Goal: Task Accomplishment & Management: Complete application form

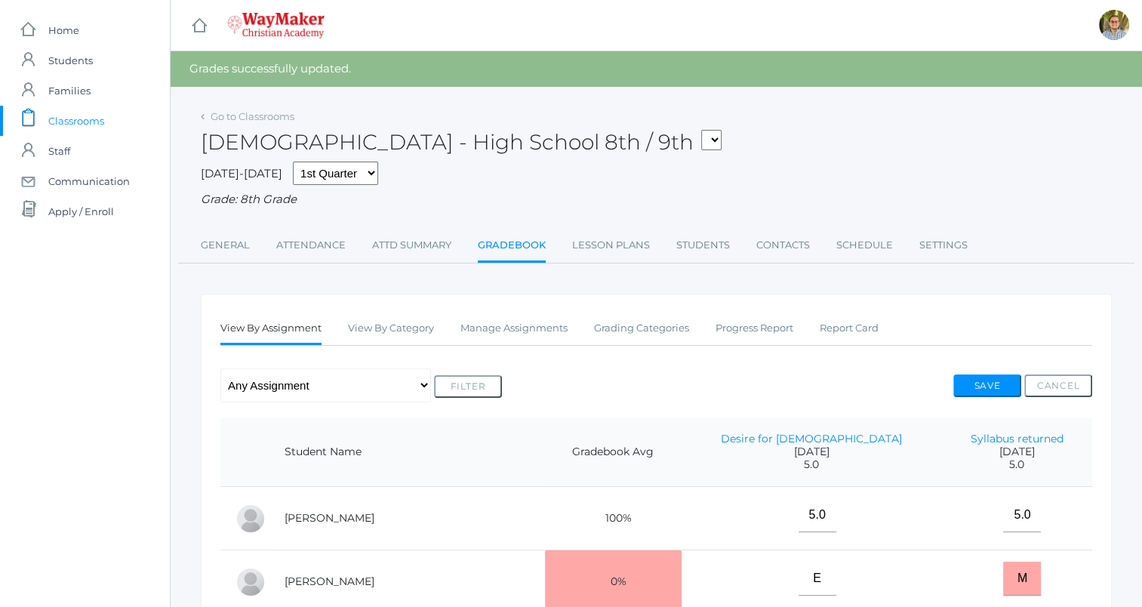
click at [75, 118] on span "Classrooms" at bounding box center [76, 121] width 56 height 30
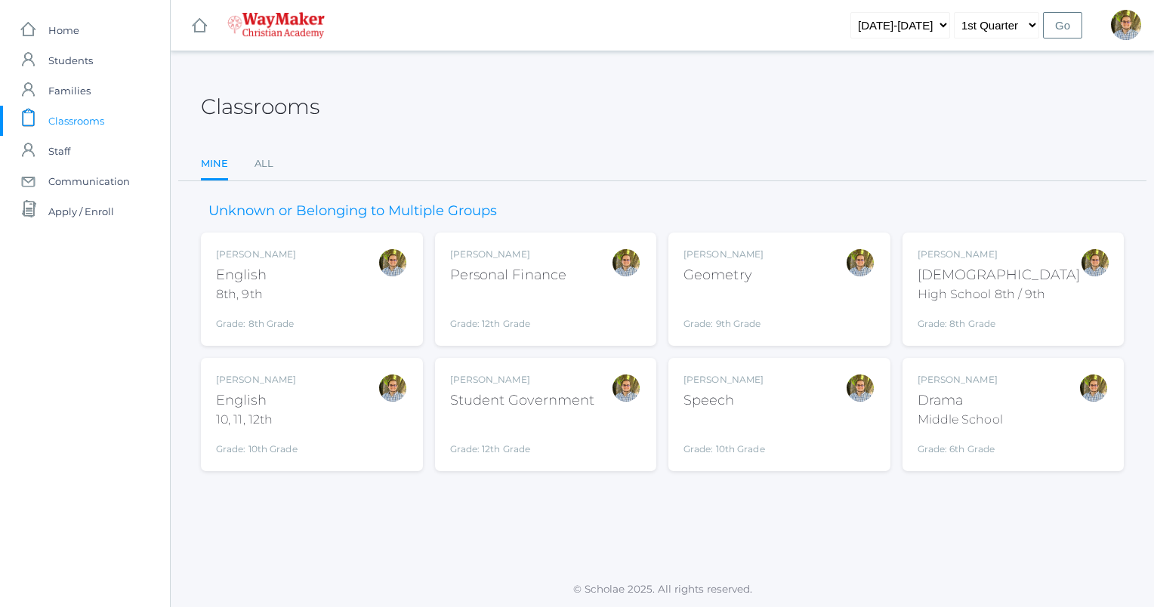
click at [359, 420] on div "Kylen Braileanu English 10, 11, 12th Grade: 10th Grade HSENGLISH" at bounding box center [312, 414] width 192 height 83
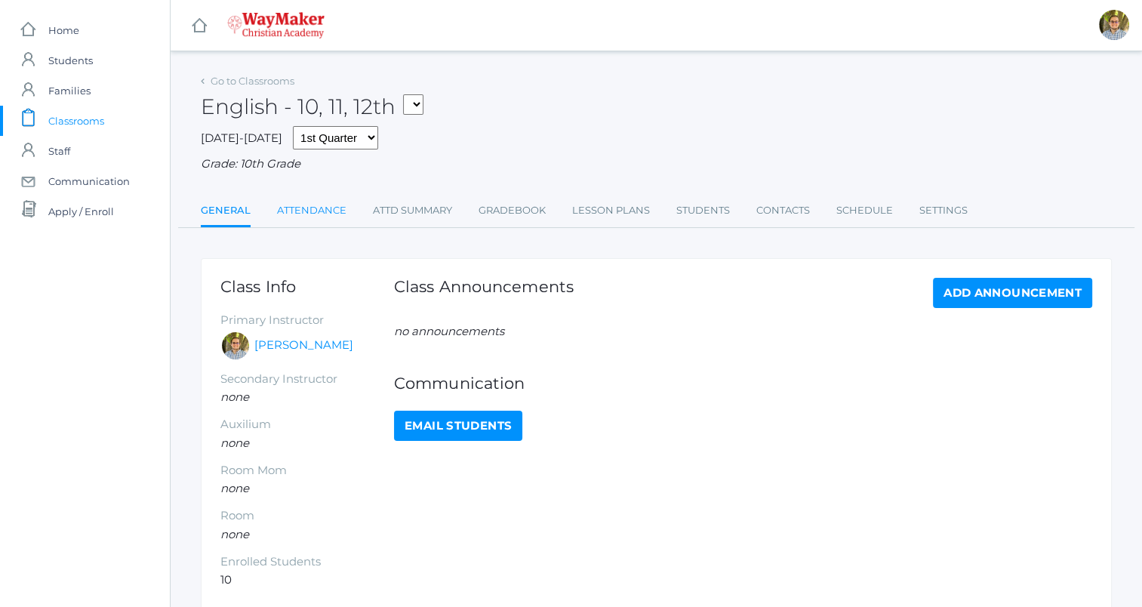
click at [307, 210] on link "Attendance" at bounding box center [311, 211] width 69 height 30
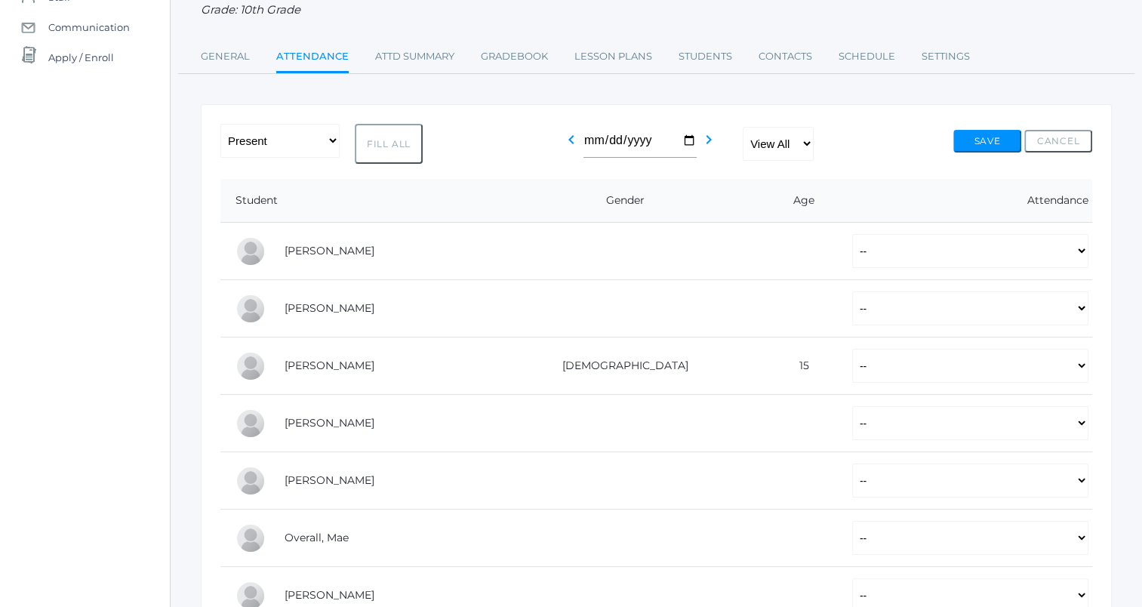
scroll to position [156, 0]
click at [394, 146] on button "Fill All" at bounding box center [389, 142] width 68 height 40
select select "P"
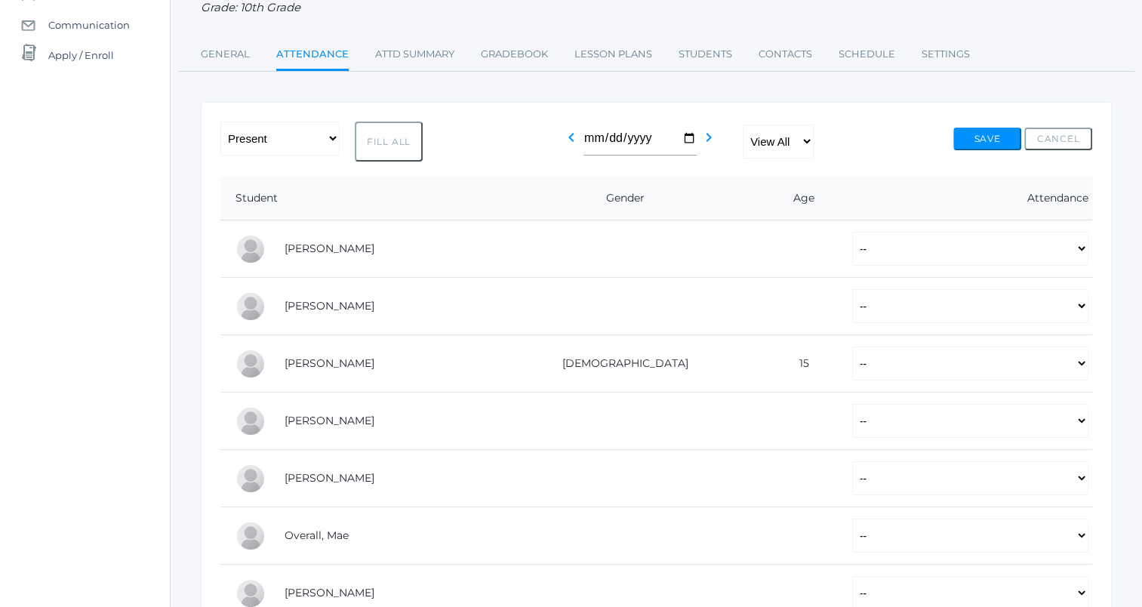
select select "P"
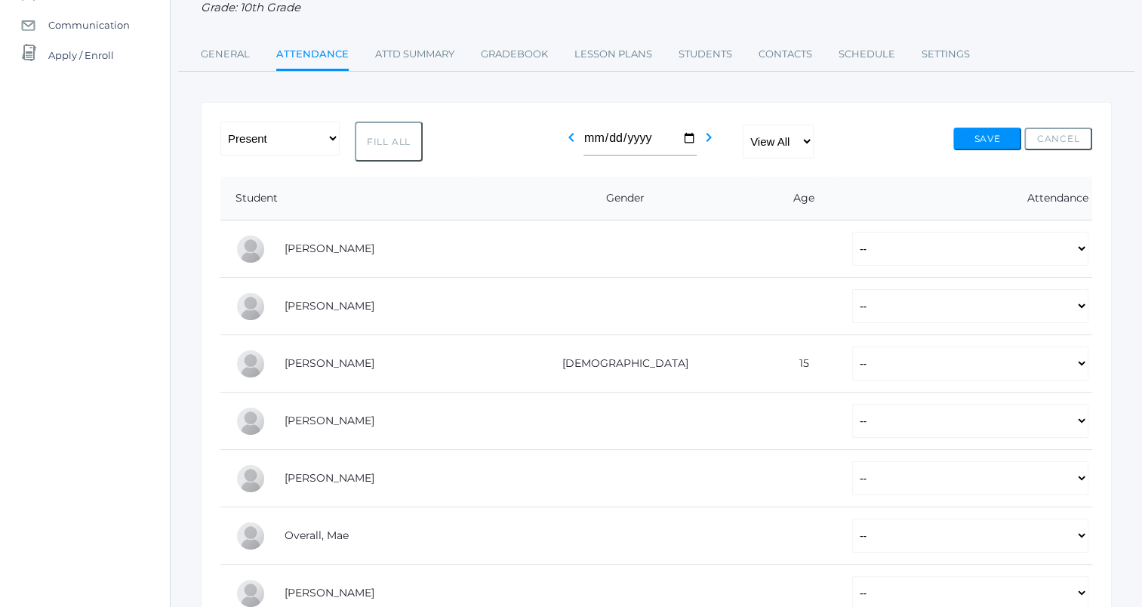
select select "P"
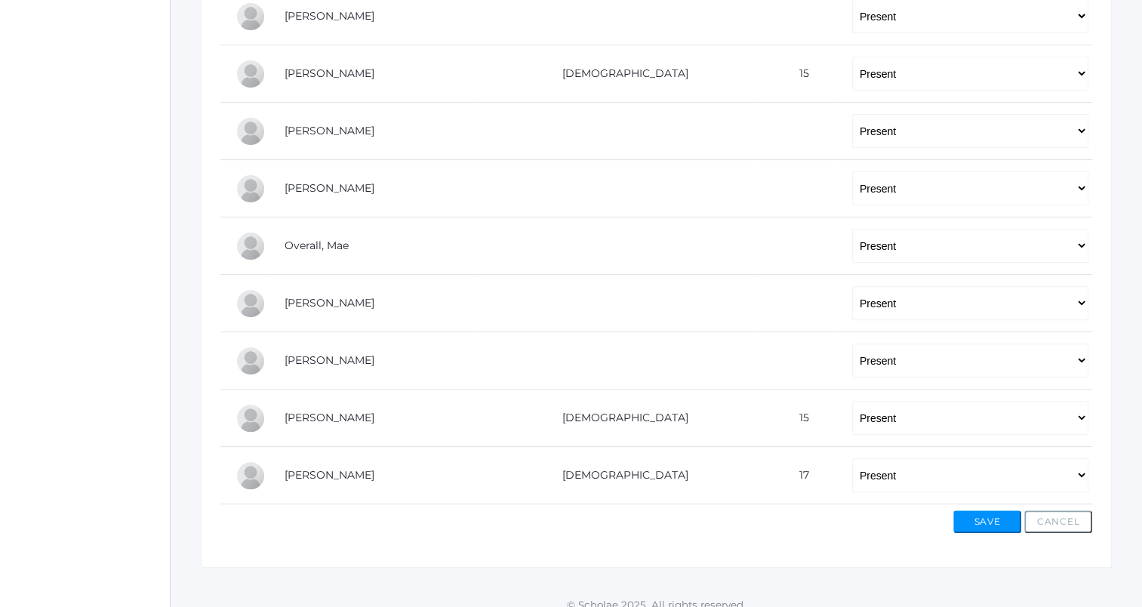
scroll to position [426, 0]
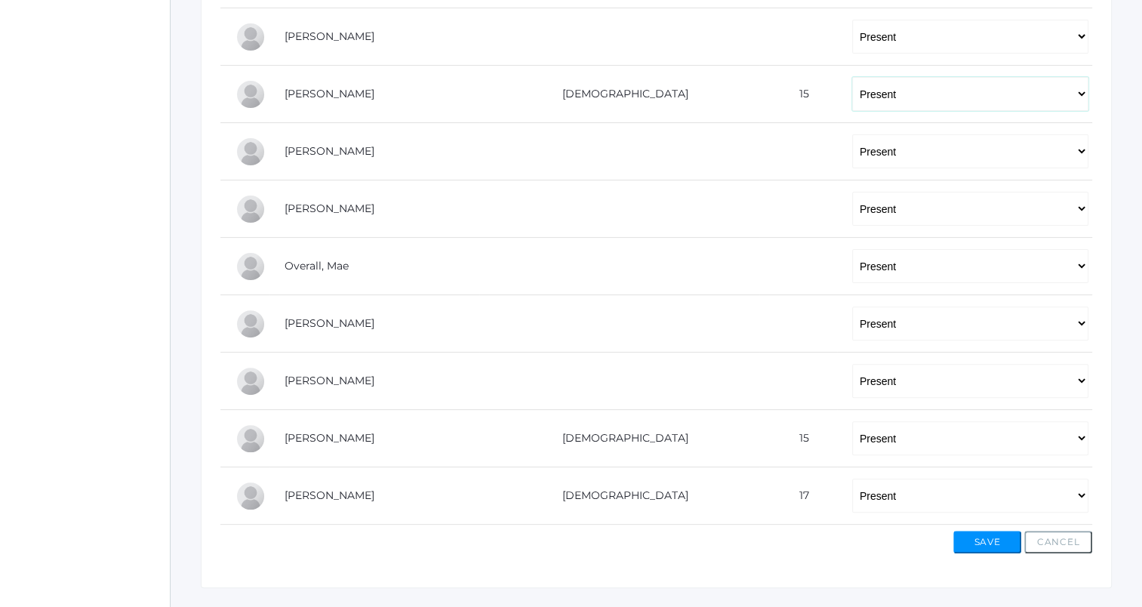
click at [908, 100] on select "-- Present Tardy Excused Tardy Unexcused Absent Excused Absent Unexcused" at bounding box center [970, 94] width 236 height 34
select select "AE"
click at [852, 77] on select "-- Present Tardy Excused Tardy Unexcused Absent Excused Absent Unexcused" at bounding box center [970, 94] width 236 height 34
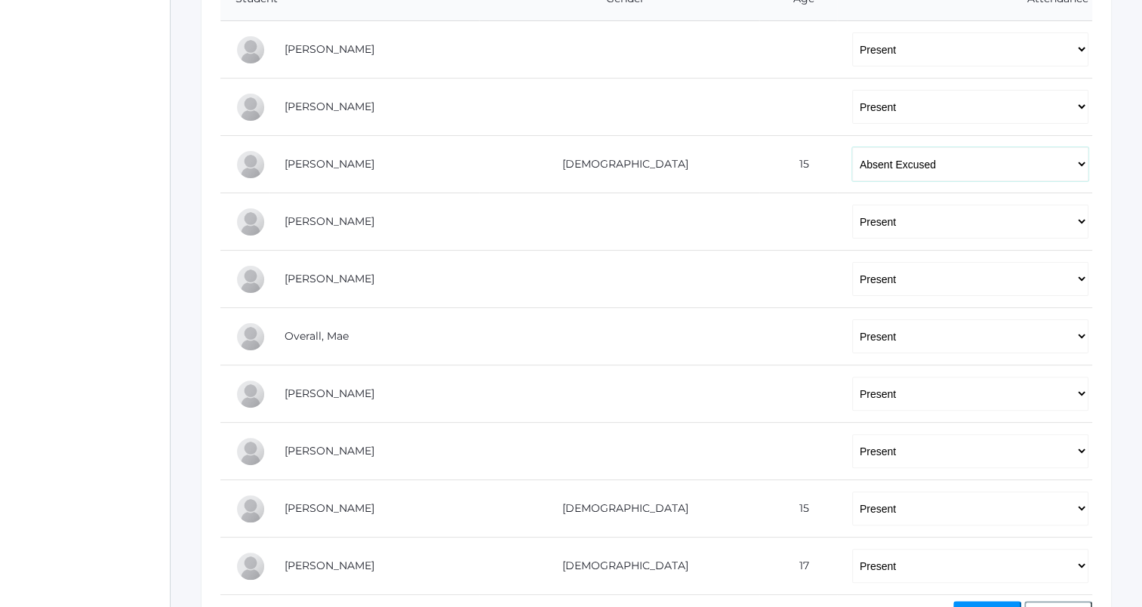
scroll to position [359, 0]
click at [852, 271] on select "-- Present Tardy Excused Tardy Unexcused Absent Excused Absent Unexcused" at bounding box center [970, 276] width 236 height 34
select select "TE"
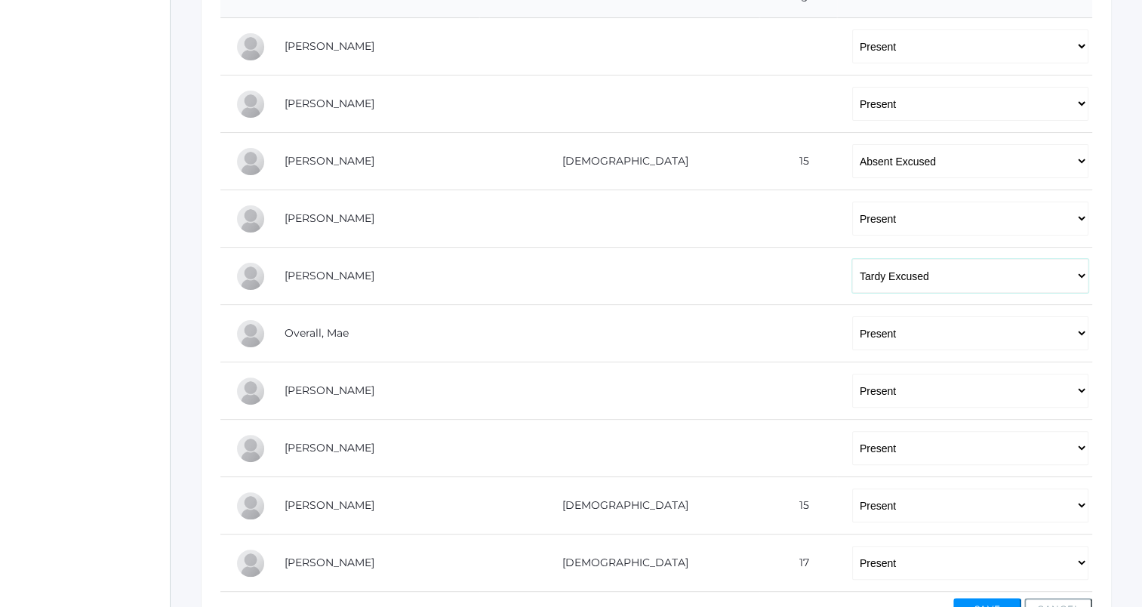
click at [852, 259] on select "-- Present Tardy Excused Tardy Unexcused Absent Excused Absent Unexcused" at bounding box center [970, 276] width 236 height 34
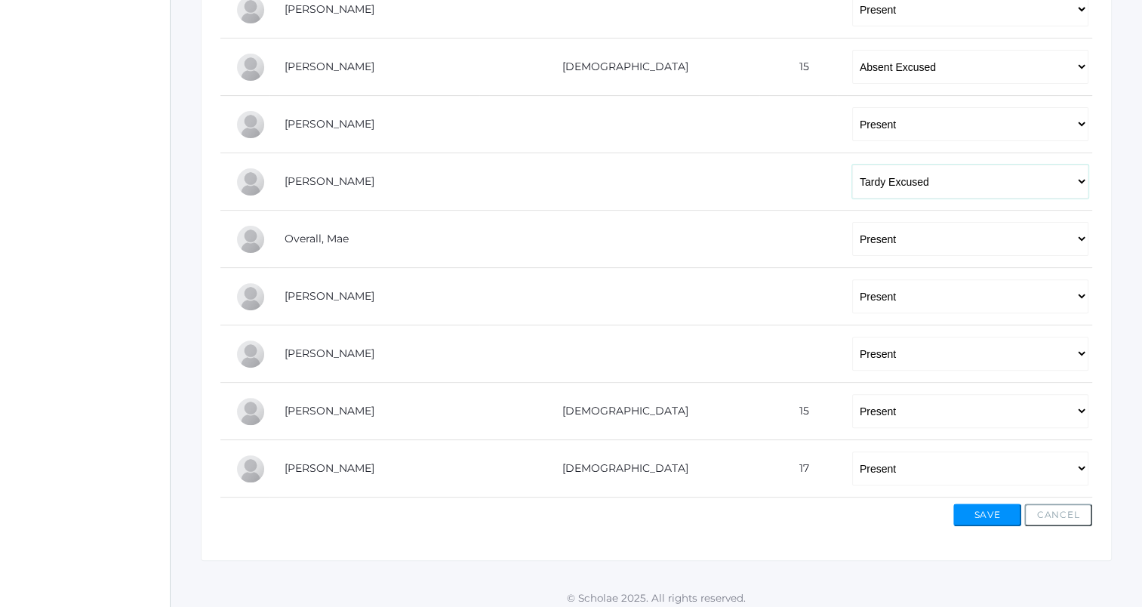
scroll to position [453, 0]
click at [852, 242] on select "-- Present Tardy Excused Tardy Unexcused Absent Excused Absent Unexcused" at bounding box center [970, 239] width 236 height 34
select select "TU"
click at [852, 222] on select "-- Present Tardy Excused Tardy Unexcused Absent Excused Absent Unexcused" at bounding box center [970, 239] width 236 height 34
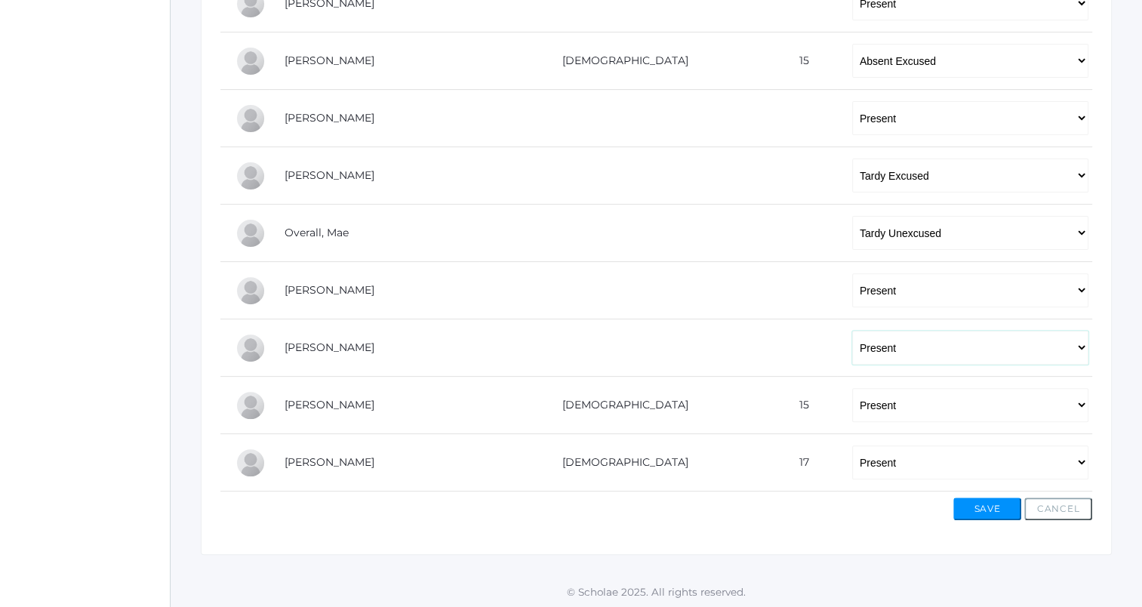
click at [867, 345] on select "-- Present Tardy Excused Tardy Unexcused Absent Excused Absent Unexcused" at bounding box center [970, 348] width 236 height 34
select select "TE"
click at [852, 331] on select "-- Present Tardy Excused Tardy Unexcused Absent Excused Absent Unexcused" at bounding box center [970, 348] width 236 height 34
click at [862, 408] on select "-- Present Tardy Excused Tardy Unexcused Absent Excused Absent Unexcused" at bounding box center [970, 405] width 236 height 34
select select "TE"
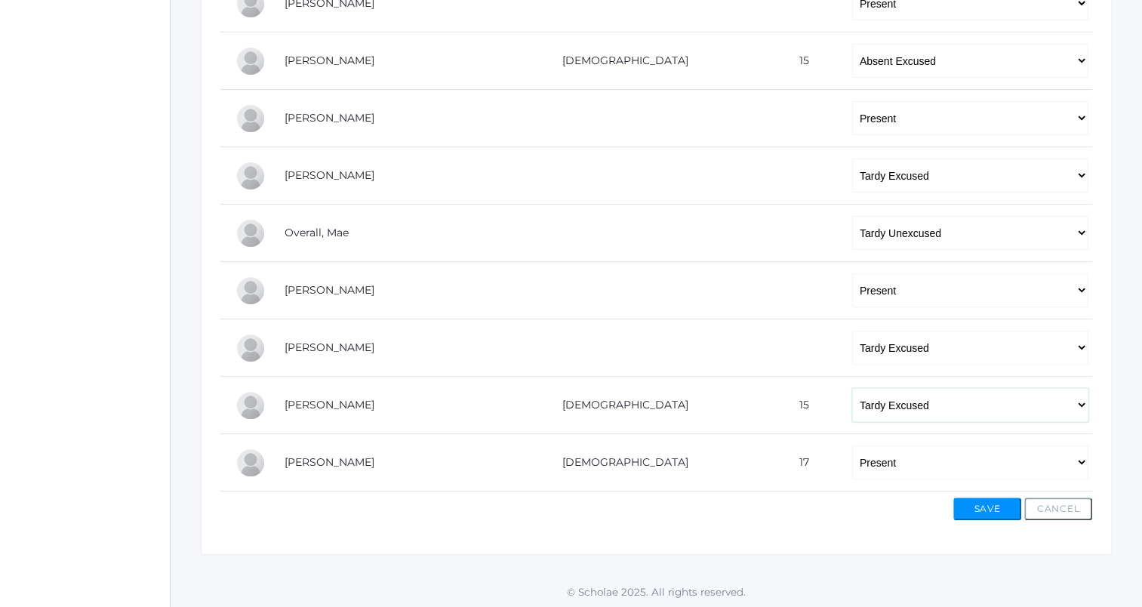
click at [852, 388] on select "-- Present Tardy Excused Tardy Unexcused Absent Excused Absent Unexcused" at bounding box center [970, 405] width 236 height 34
click at [873, 453] on select "-- Present Tardy Excused Tardy Unexcused Absent Excused Absent Unexcused" at bounding box center [970, 462] width 236 height 34
click at [852, 471] on select "-- Present Tardy Excused Tardy Unexcused Absent Excused Absent Unexcused" at bounding box center [970, 462] width 236 height 34
select select "TE"
click at [852, 445] on select "-- Present Tardy Excused Tardy Unexcused Absent Excused Absent Unexcused" at bounding box center [970, 462] width 236 height 34
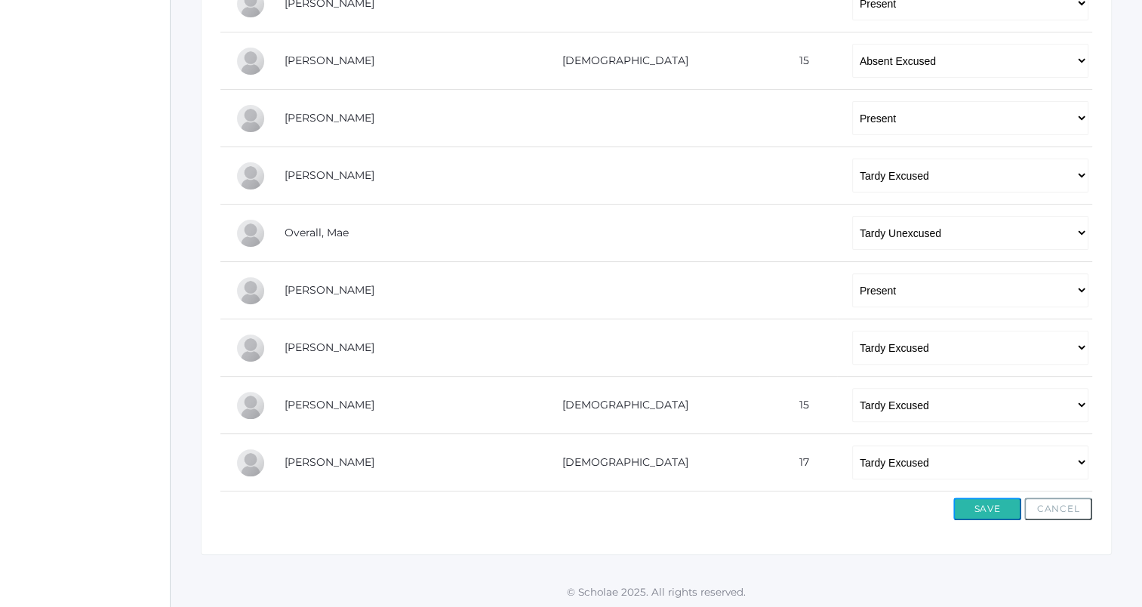
click at [990, 507] on button "Save" at bounding box center [987, 509] width 68 height 23
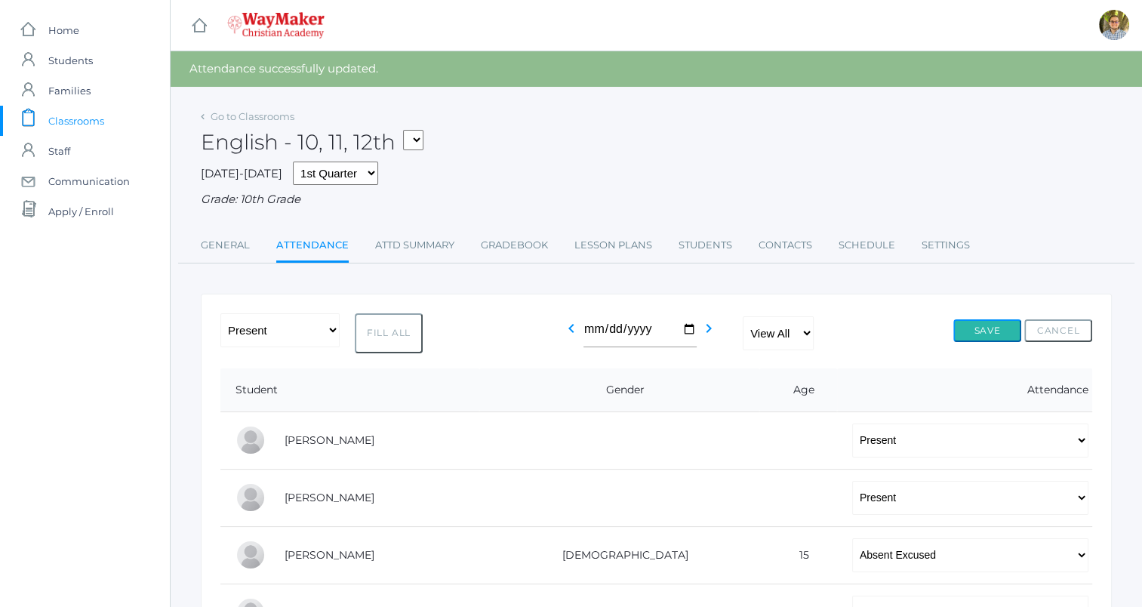
click at [987, 333] on button "Save" at bounding box center [987, 330] width 68 height 23
click at [72, 115] on span "Classrooms" at bounding box center [76, 121] width 56 height 30
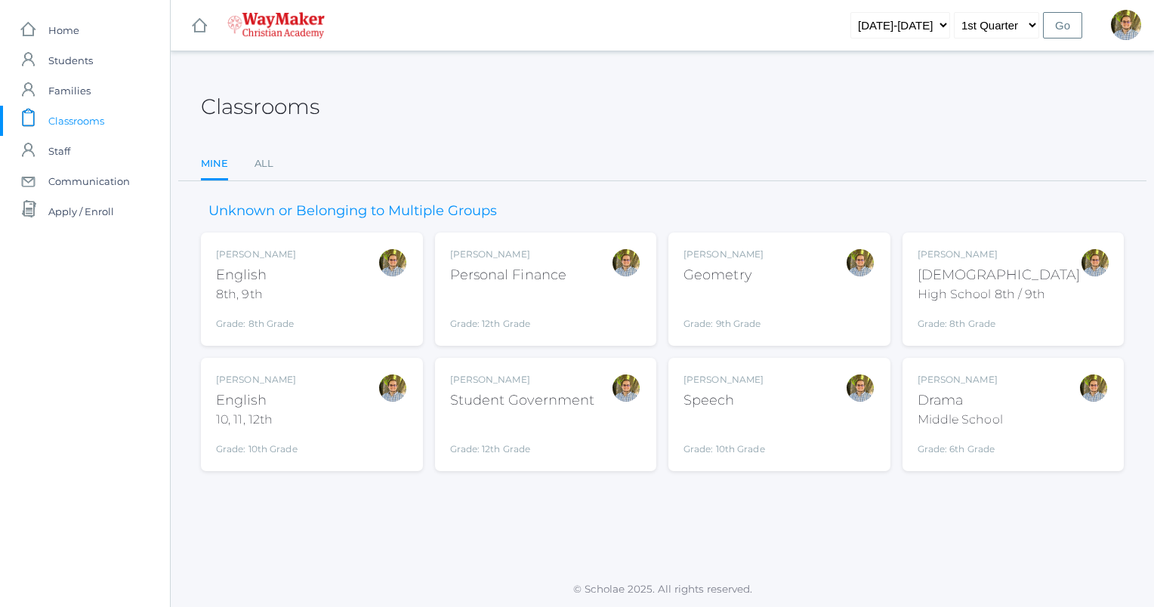
click at [350, 298] on div "[PERSON_NAME] [DEMOGRAPHIC_DATA] 8th, 9th Grade: 8th Grade 08ENGLISH" at bounding box center [312, 289] width 192 height 83
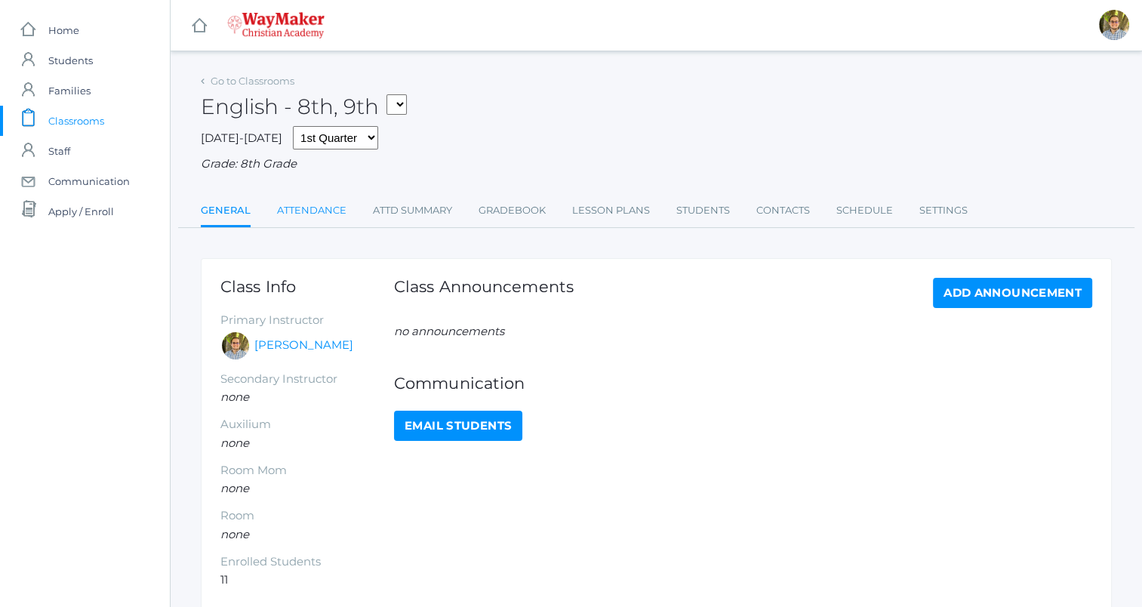
click at [316, 221] on link "Attendance" at bounding box center [311, 211] width 69 height 30
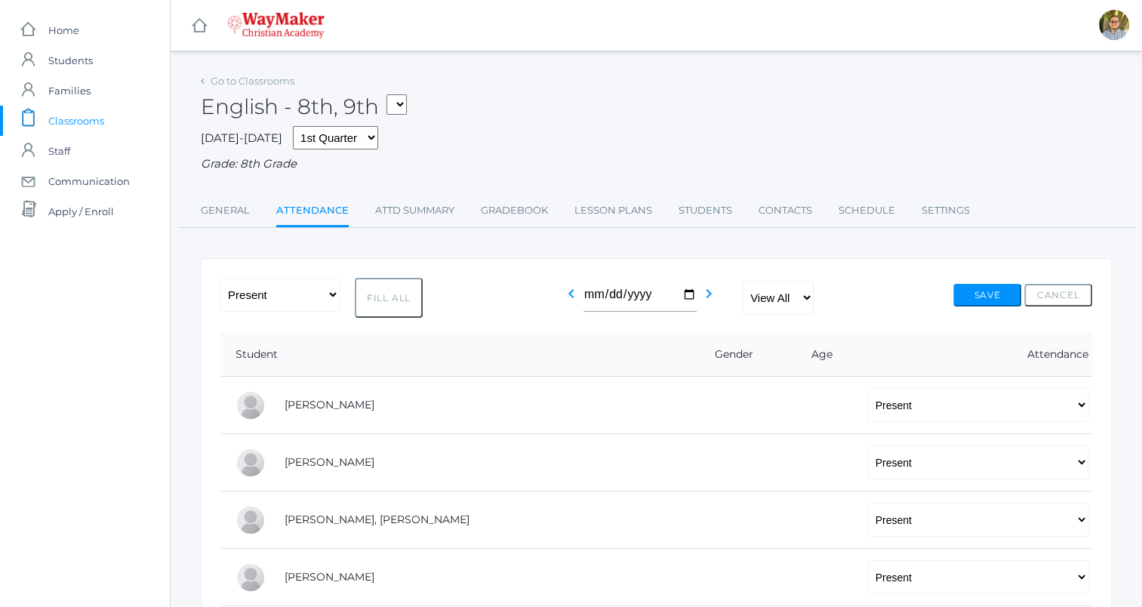
click at [94, 121] on span "Classrooms" at bounding box center [76, 121] width 56 height 30
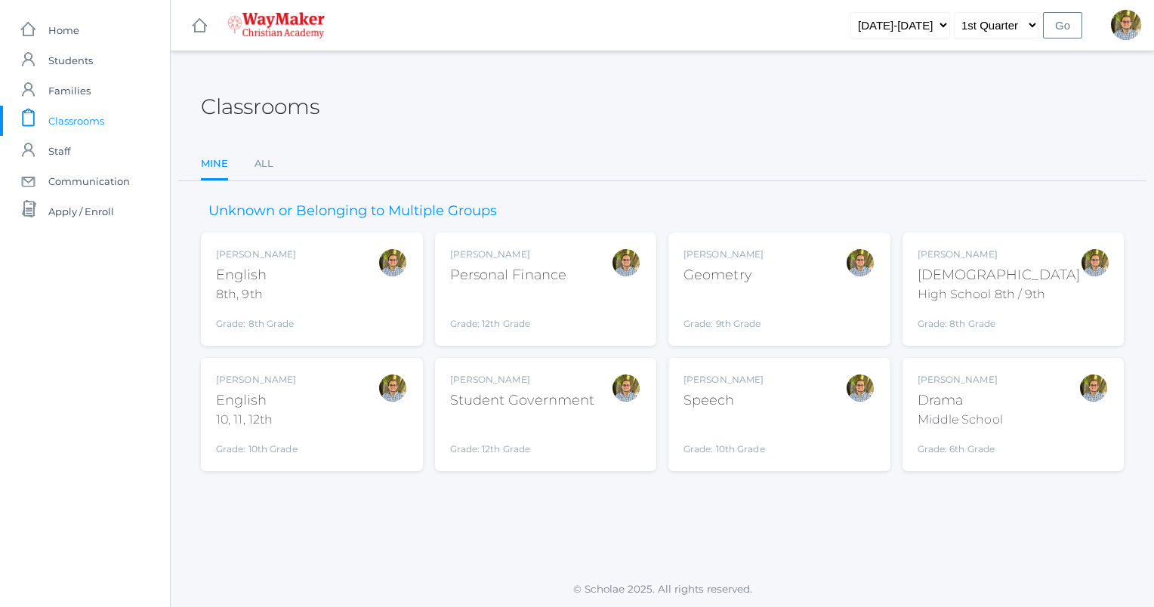
click at [978, 270] on div "[DEMOGRAPHIC_DATA]" at bounding box center [998, 275] width 163 height 20
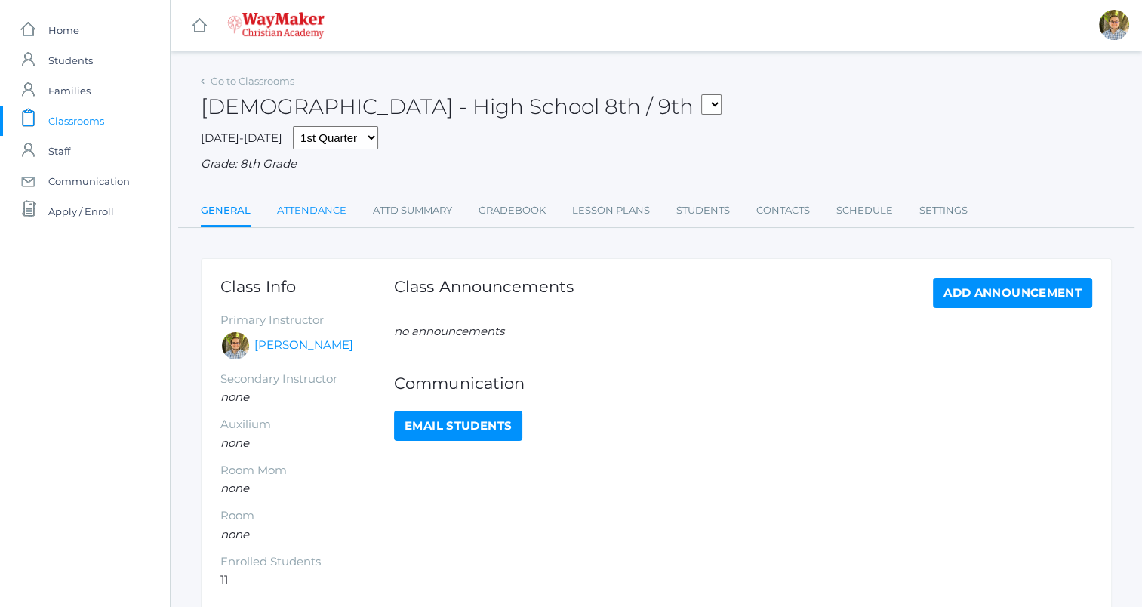
click at [321, 211] on link "Attendance" at bounding box center [311, 211] width 69 height 30
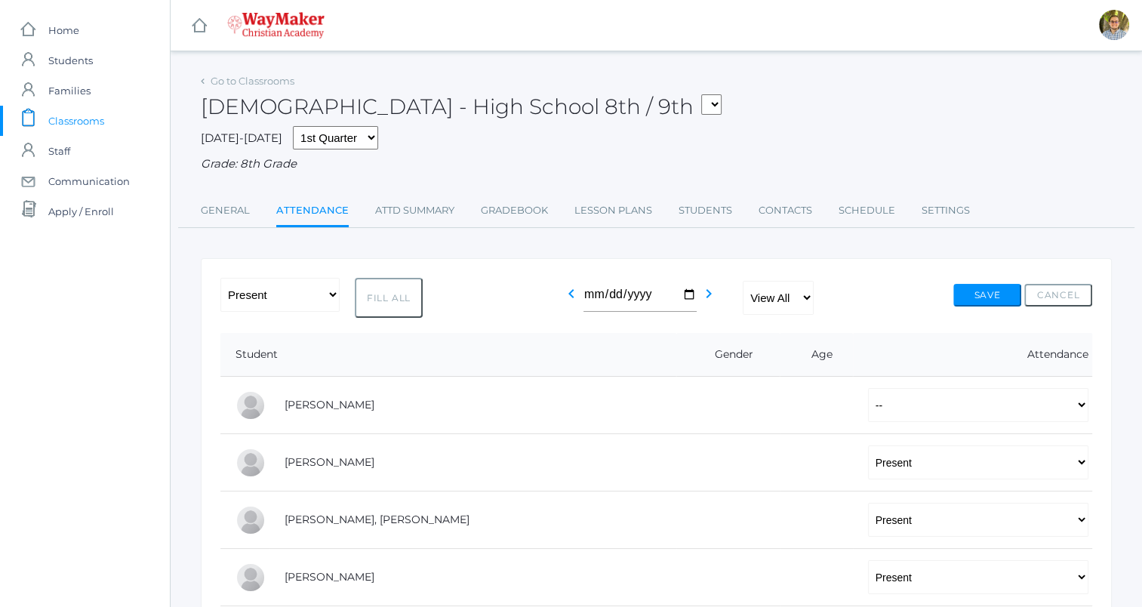
click at [71, 116] on span "Classrooms" at bounding box center [76, 121] width 56 height 30
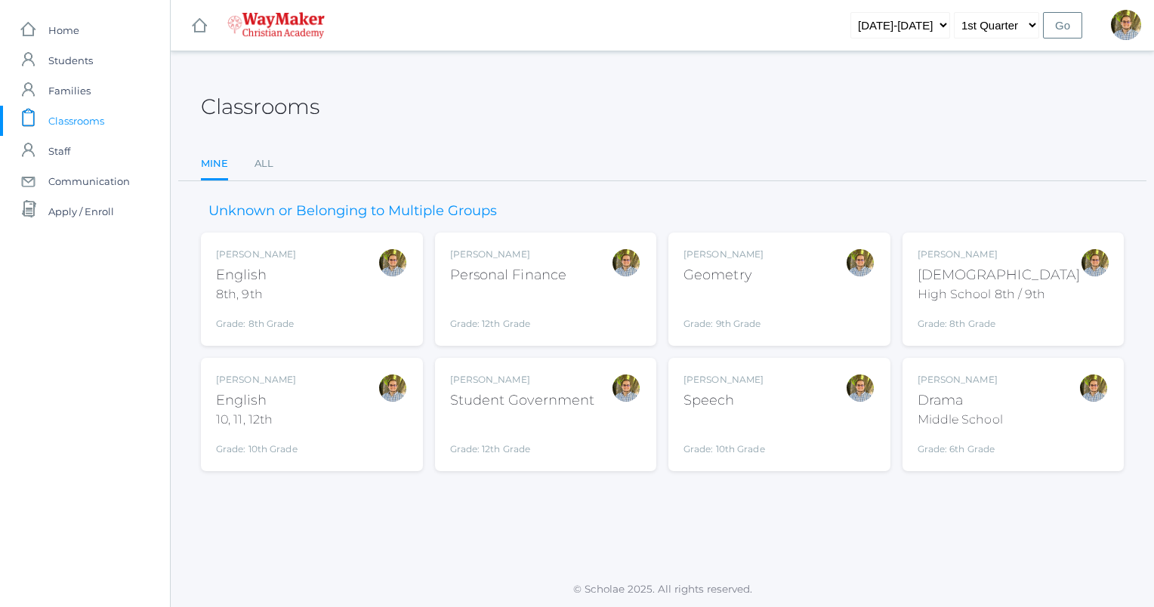
click at [347, 308] on div "Kylen Braileanu English 8th, 9th Grade: 8th Grade 08ENGLISH" at bounding box center [312, 289] width 192 height 83
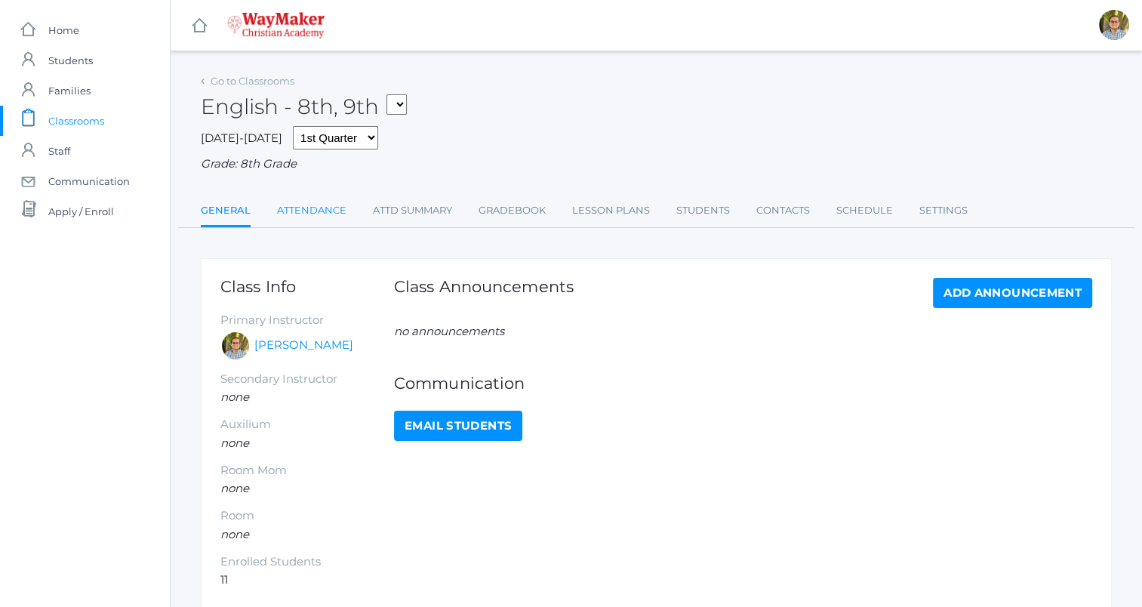
click at [318, 224] on link "Attendance" at bounding box center [311, 211] width 69 height 30
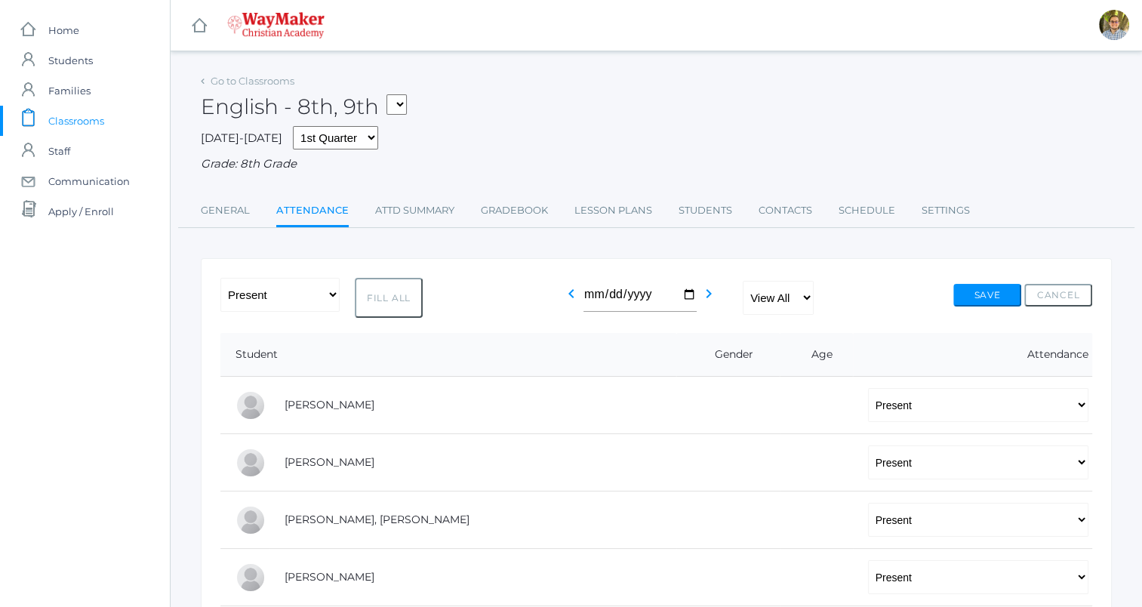
click at [99, 119] on span "Classrooms" at bounding box center [76, 121] width 56 height 30
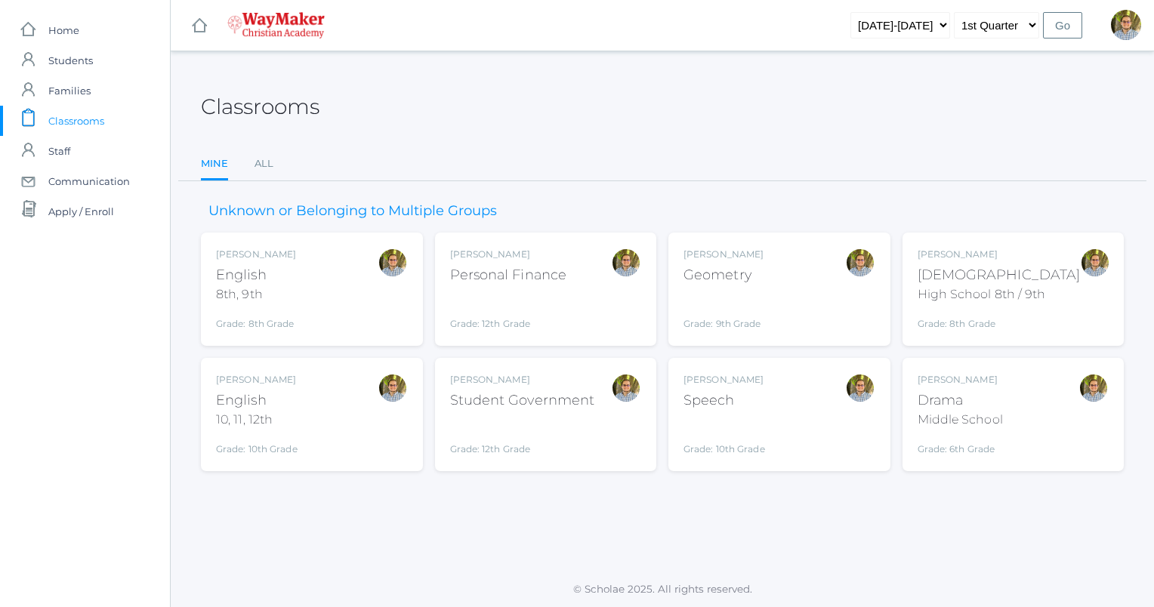
click at [364, 411] on div "Kylen Braileanu English 10, 11, 12th Grade: 10th Grade HSENGLISH" at bounding box center [312, 414] width 192 height 83
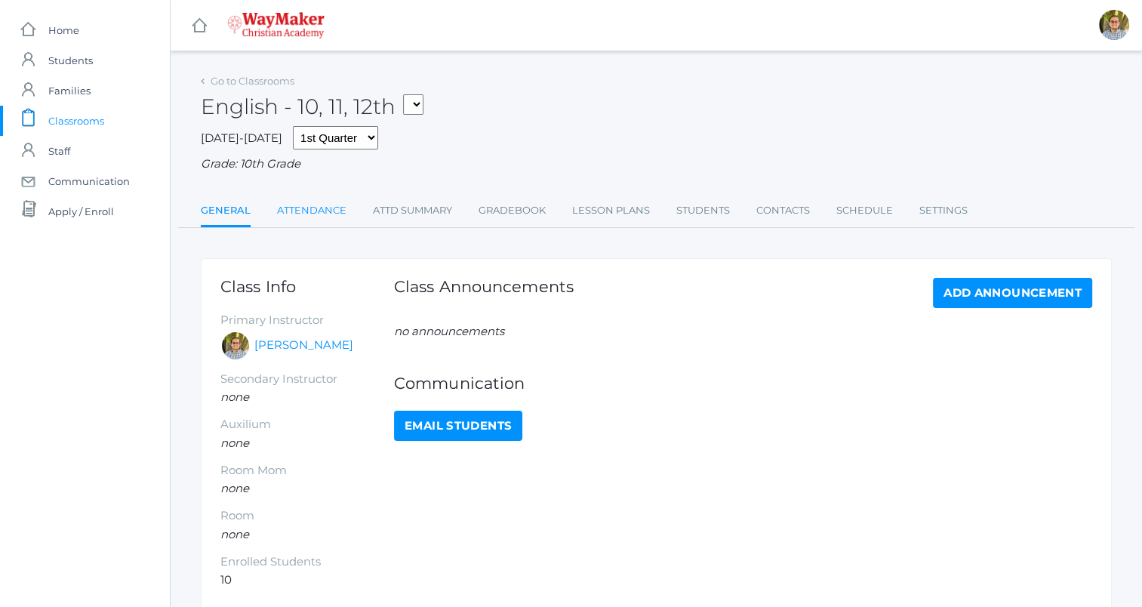
click at [297, 220] on link "Attendance" at bounding box center [311, 211] width 69 height 30
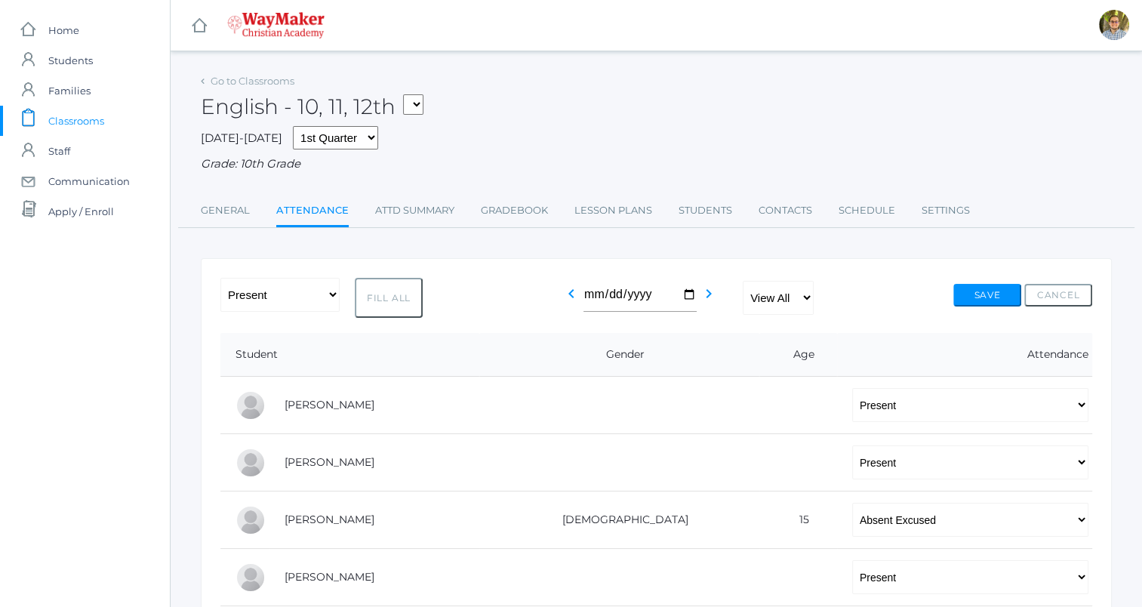
click at [80, 112] on span "Classrooms" at bounding box center [76, 121] width 56 height 30
